Goal: Information Seeking & Learning: Learn about a topic

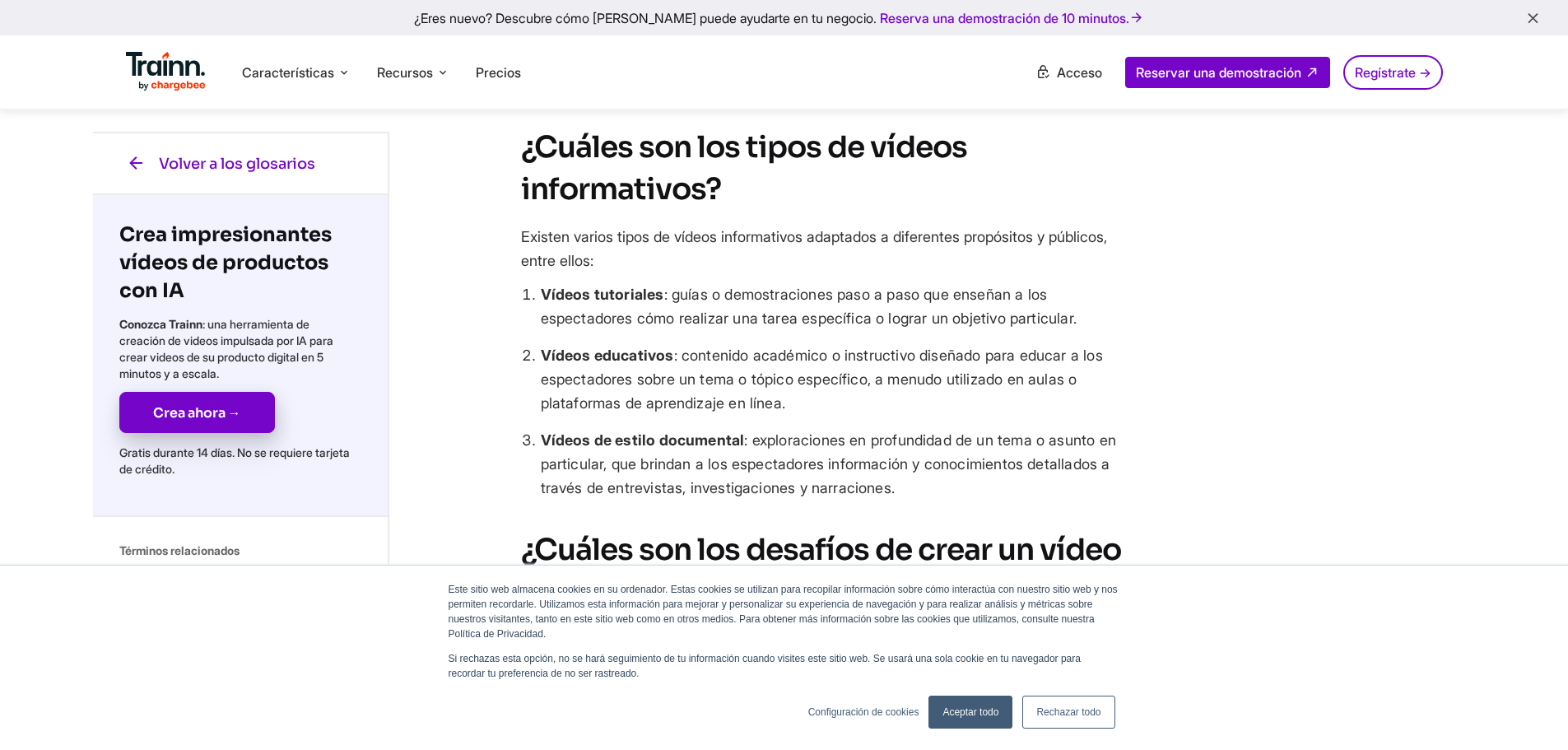
scroll to position [1234, 0]
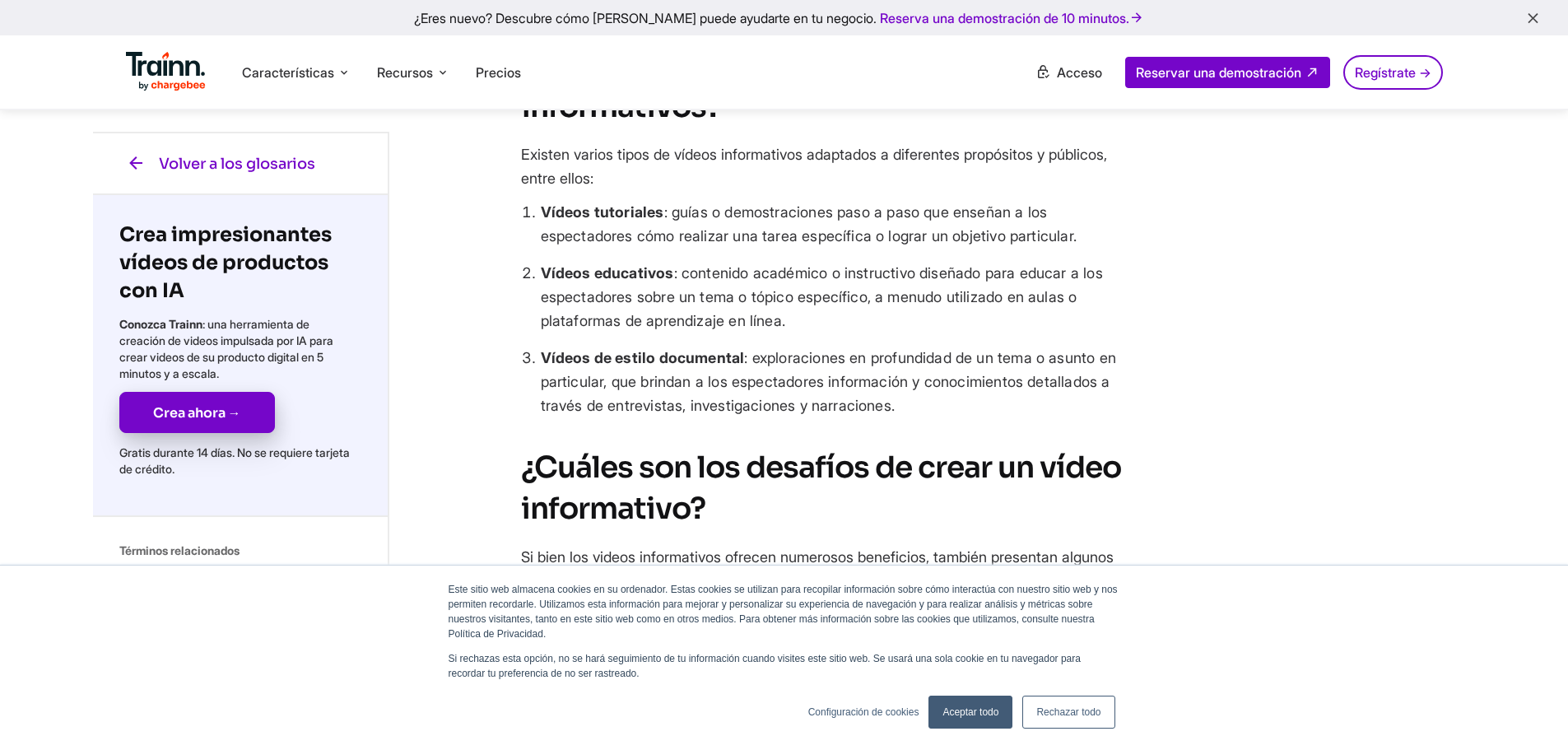
drag, startPoint x: 542, startPoint y: 260, endPoint x: 912, endPoint y: 462, distance: 421.5
click at [912, 417] on ul "Vídeos tutoriales : guías o demostraciones paso a paso que enseñan a los espect…" at bounding box center [830, 309] width 617 height 218
drag, startPoint x: 822, startPoint y: 368, endPoint x: 666, endPoint y: 282, distance: 178.1
click at [821, 333] on li "Vídeos educativos : contenido académico o instructivo diseñado para educar a lo…" at bounding box center [840, 297] width 597 height 72
click at [587, 221] on font "Vídeos tutoriales" at bounding box center [603, 212] width 124 height 17
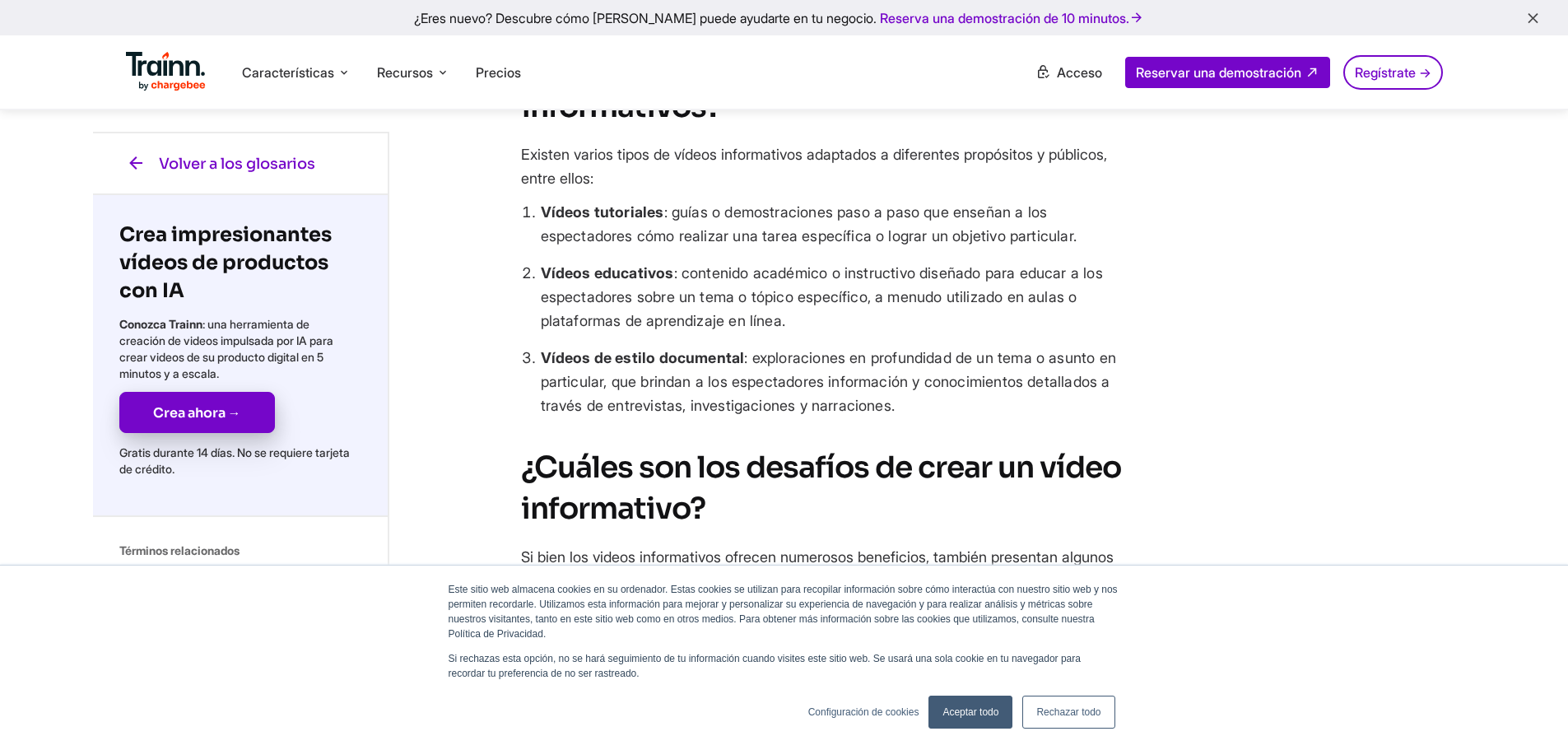
drag, startPoint x: 539, startPoint y: 255, endPoint x: 1101, endPoint y: 282, distance: 562.6
click at [1101, 248] on li "Vídeos tutoriales : guías o demostraciones paso a paso que enseñan a los espect…" at bounding box center [840, 224] width 597 height 48
copy li "Vídeos tutoriales : guías o demostraciones paso a paso que enseñan a los espect…"
drag, startPoint x: 536, startPoint y: 324, endPoint x: 805, endPoint y: 375, distance: 273.8
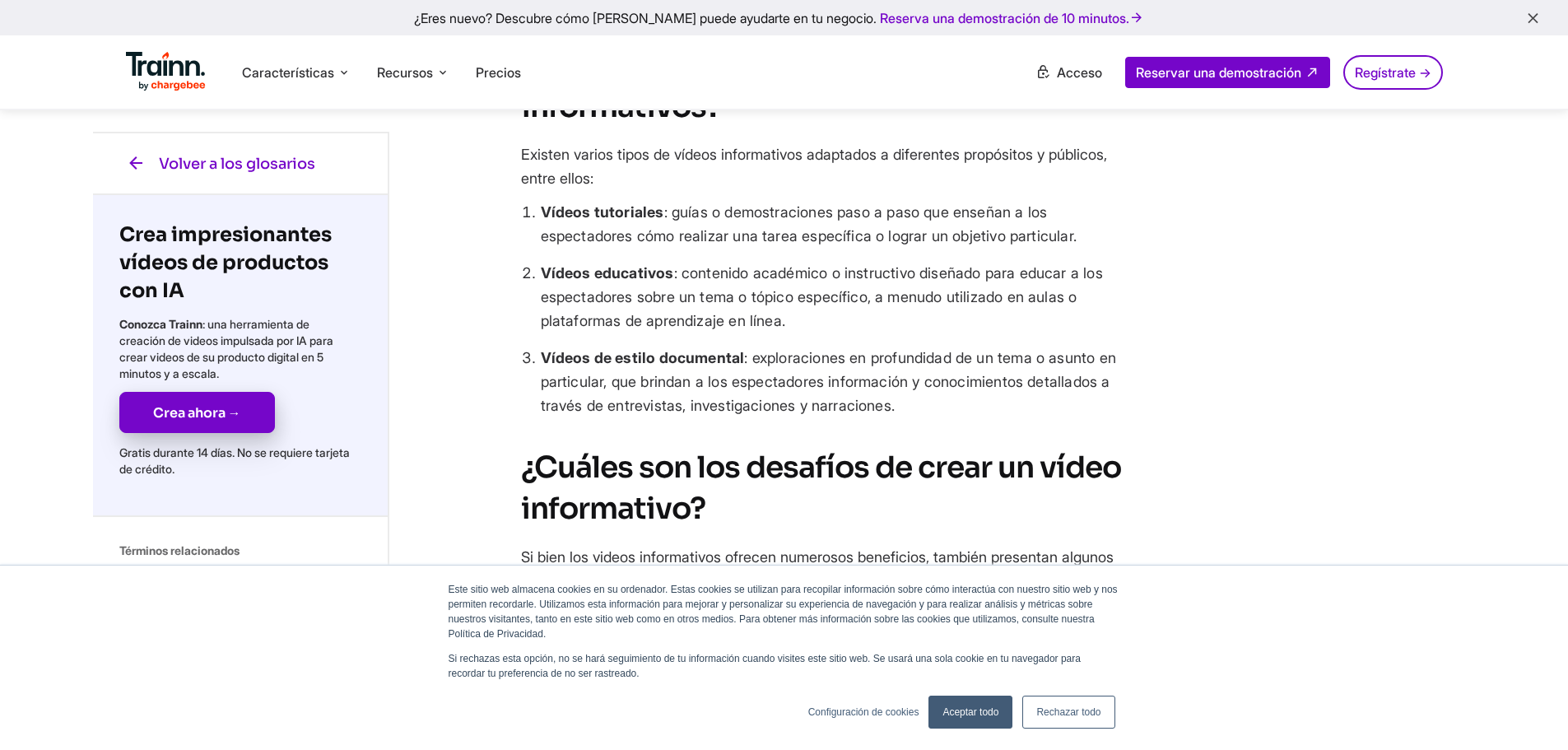
click at [805, 333] on li "Vídeos educativos : contenido académico o instructivo diseñado para educar a lo…" at bounding box center [840, 297] width 597 height 72
copy li "Vídeos educativos : contenido académico o instructivo diseñado para educar a lo…"
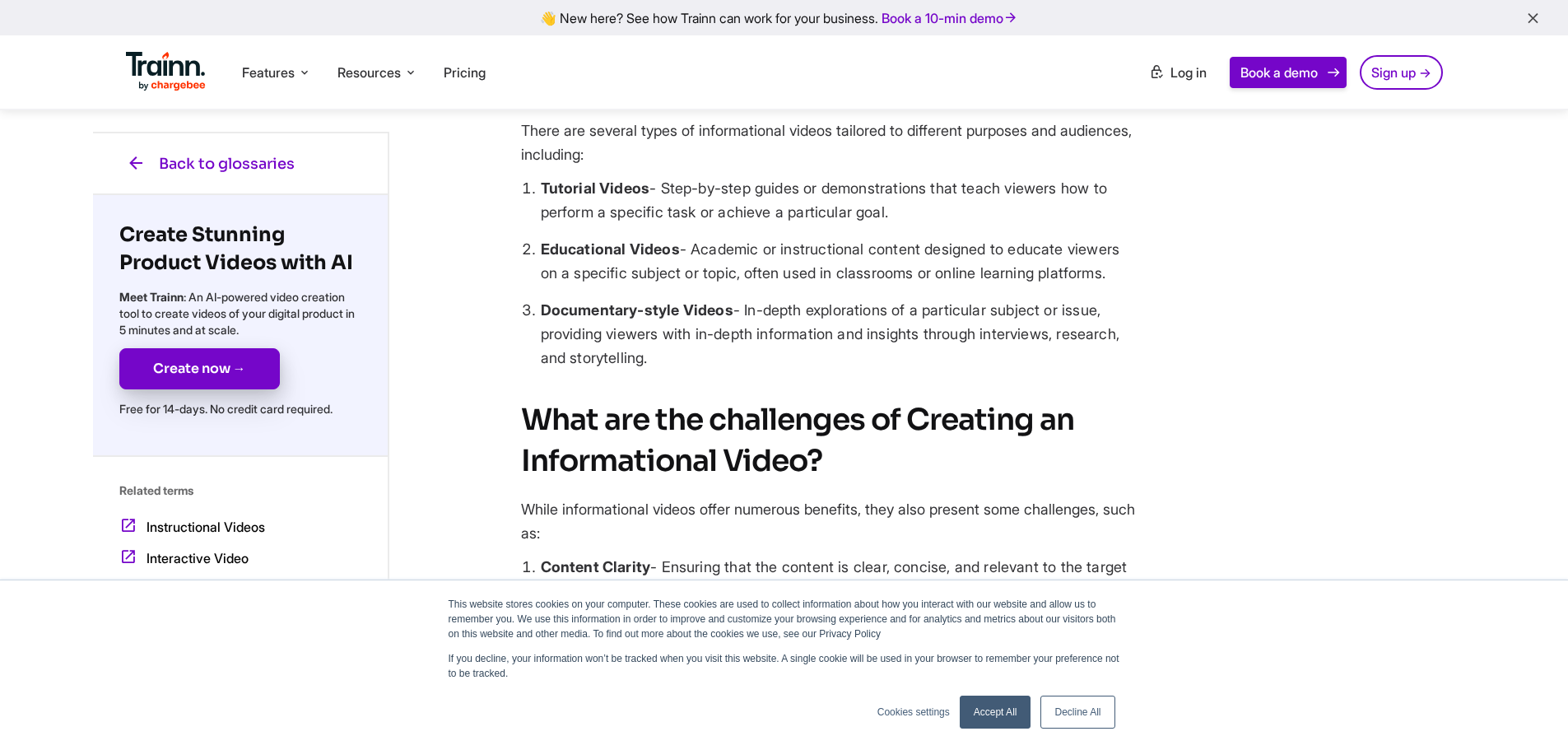
click at [584, 197] on b "Tutorial Videos" at bounding box center [596, 188] width 110 height 17
drag, startPoint x: 544, startPoint y: 257, endPoint x: 920, endPoint y: 284, distance: 377.0
click at [920, 224] on li "Tutorial Videos - Step-by-step guides or demonstrations that teach viewers how …" at bounding box center [840, 200] width 597 height 48
copy li "Tutorial Videos - Step-by-step guides or demonstrations that teach viewers how …"
drag, startPoint x: 541, startPoint y: 317, endPoint x: 617, endPoint y: 360, distance: 87.3
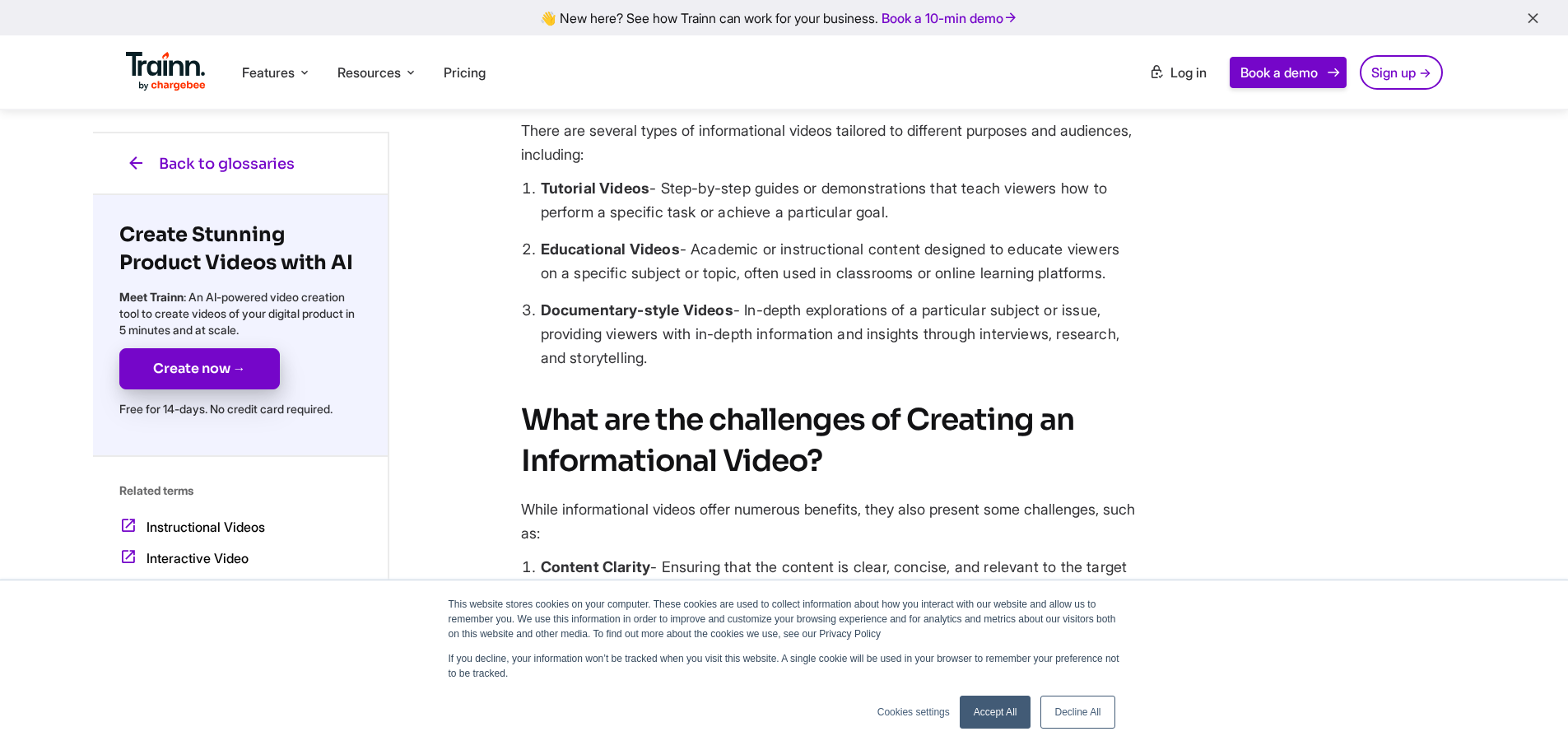
click at [617, 285] on li "Educational Videos - Academic or instructional content designed to educate view…" at bounding box center [840, 261] width 597 height 48
copy li "Educational Videos - Academic or instructional content designed to educate view…"
drag, startPoint x: 544, startPoint y: 398, endPoint x: 744, endPoint y: 455, distance: 208.0
click at [744, 370] on li "Documentary-style Videos - In-depth explorations of a particular subject or iss…" at bounding box center [840, 334] width 597 height 72
copy li "Documentary-style Videos - In-depth explorations of a particular subject or iss…"
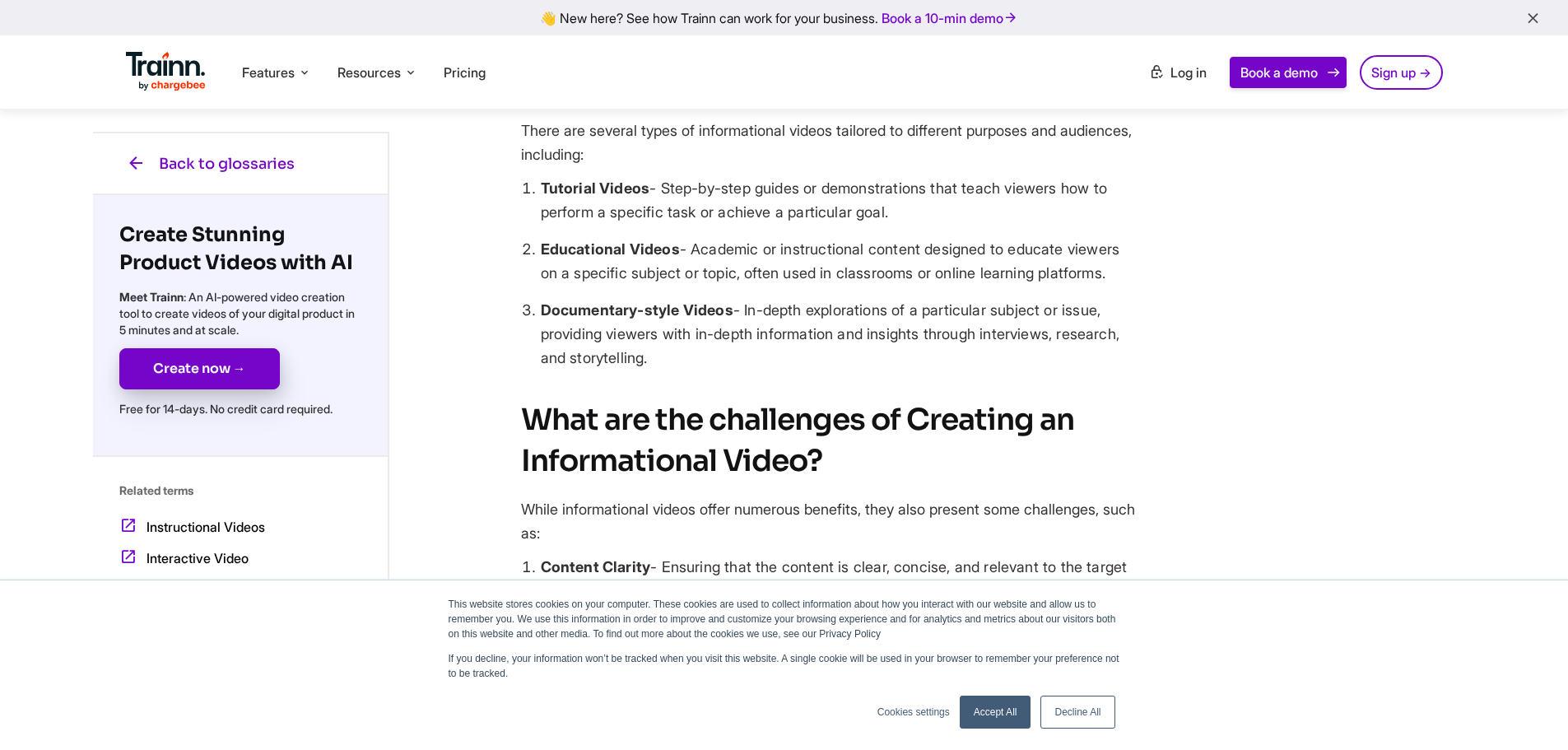
click at [507, 281] on div "Back to glossaries Create Stunning Product Videos with AI Meet Trainn : An AI-p…" at bounding box center [784, 437] width 1383 height 2945
drag, startPoint x: 541, startPoint y: 260, endPoint x: 734, endPoint y: 464, distance: 280.8
click at [734, 370] on ul "Tutorial Videos - Step-by-step guides or demonstrations that teach viewers how …" at bounding box center [830, 273] width 617 height 194
copy ul "Tutorial Videos - Step-by-step guides or demonstrations that teach viewers how …"
